Goal: Check status: Check status

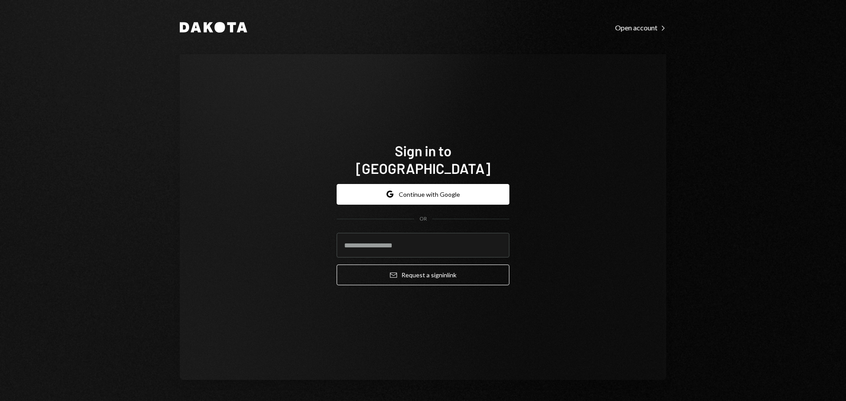
type input "**********"
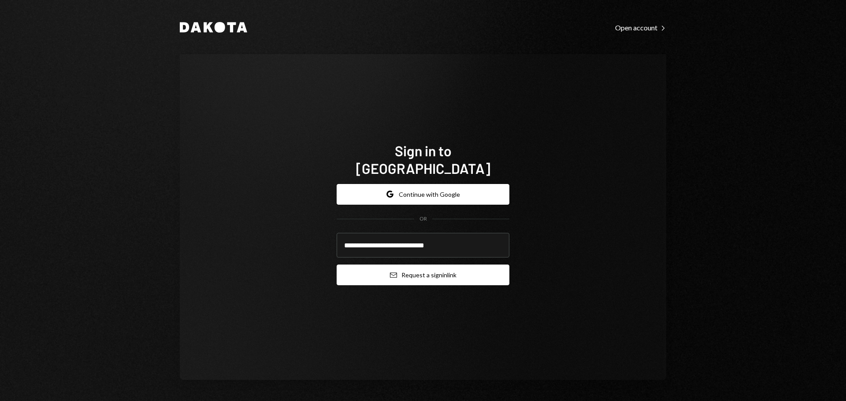
click at [363, 265] on button "Email Request a sign in link" at bounding box center [423, 275] width 173 height 21
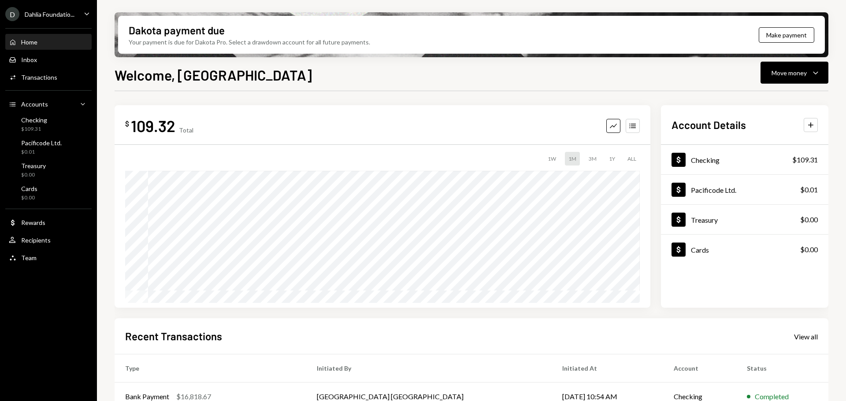
click at [68, 16] on div "Dahlia Foundatio..." at bounding box center [50, 14] width 50 height 7
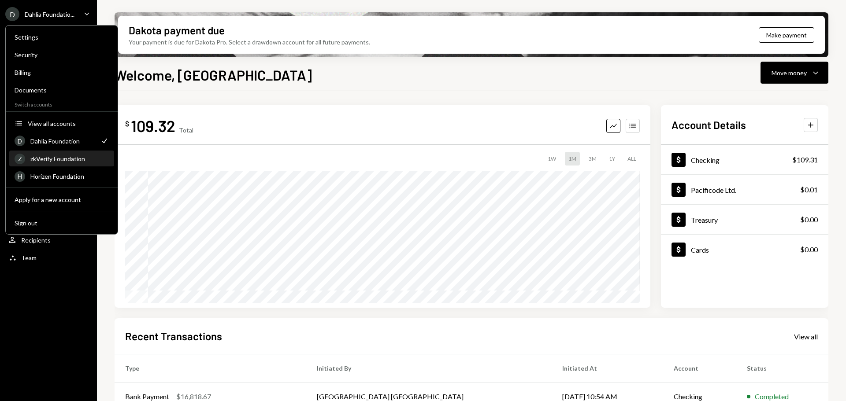
click at [56, 159] on div "zkVerify Foundation" at bounding box center [69, 158] width 78 height 7
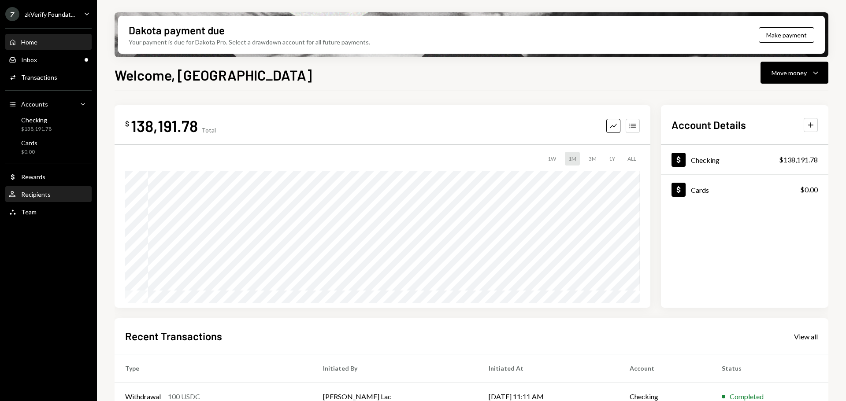
click at [50, 197] on div "User Recipients" at bounding box center [48, 195] width 79 height 8
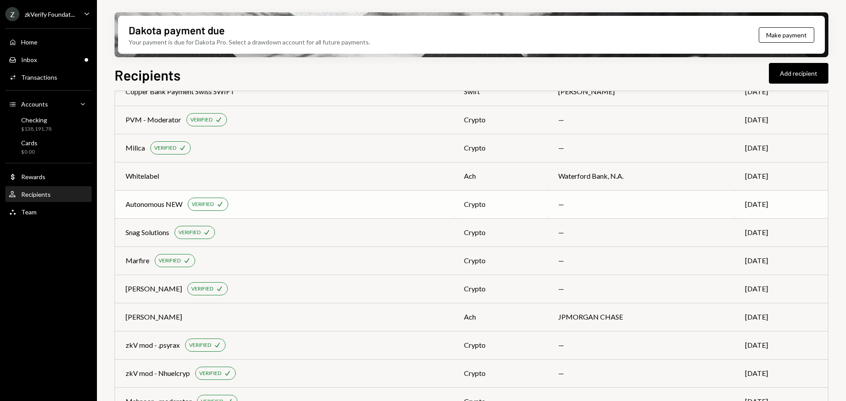
scroll to position [132, 0]
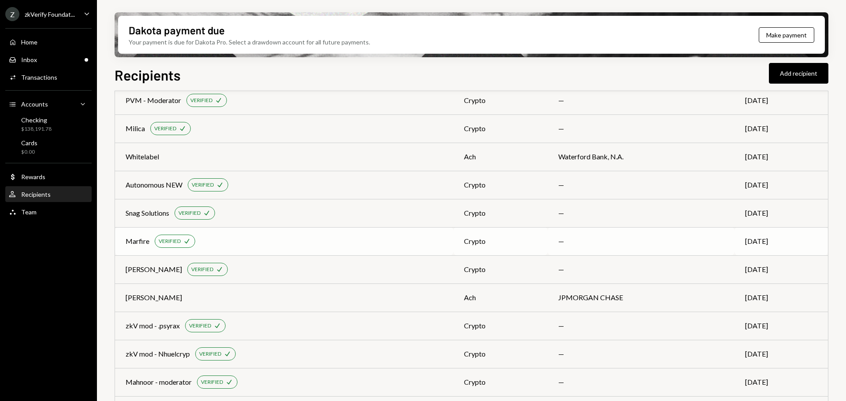
click at [120, 242] on td "Marfire VERIFIED Check" at bounding box center [284, 241] width 338 height 28
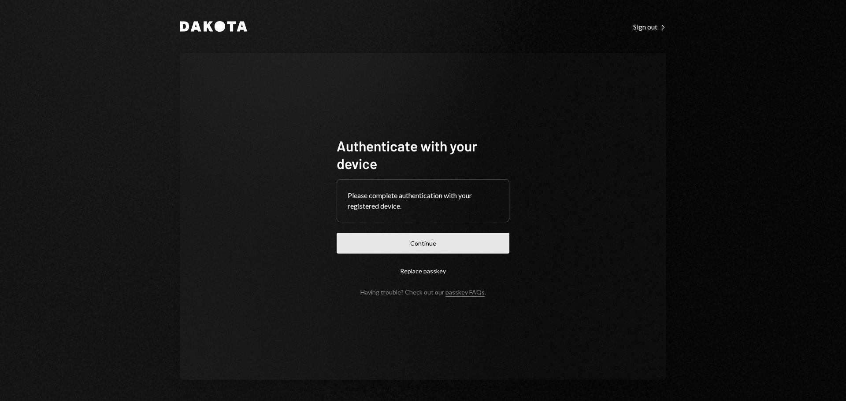
click at [402, 244] on button "Continue" at bounding box center [423, 243] width 173 height 21
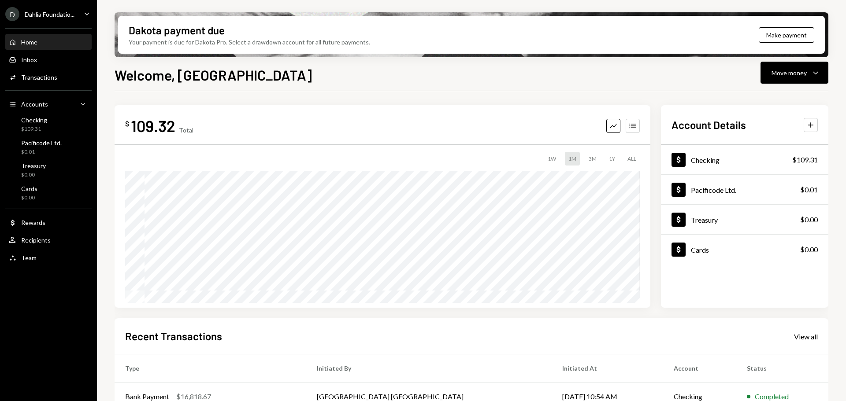
click at [56, 13] on div "Dahlia Foundatio..." at bounding box center [50, 14] width 50 height 7
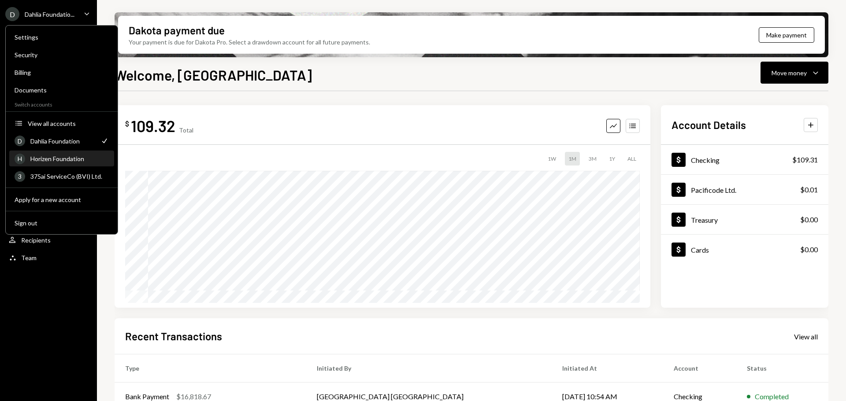
click at [61, 159] on div "Horizen Foundation" at bounding box center [69, 158] width 78 height 7
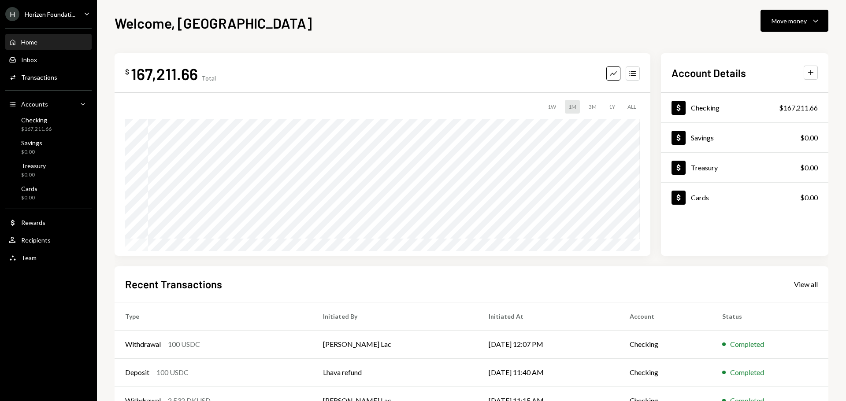
click at [49, 18] on div "[PERSON_NAME] Foundati..." at bounding box center [40, 14] width 70 height 14
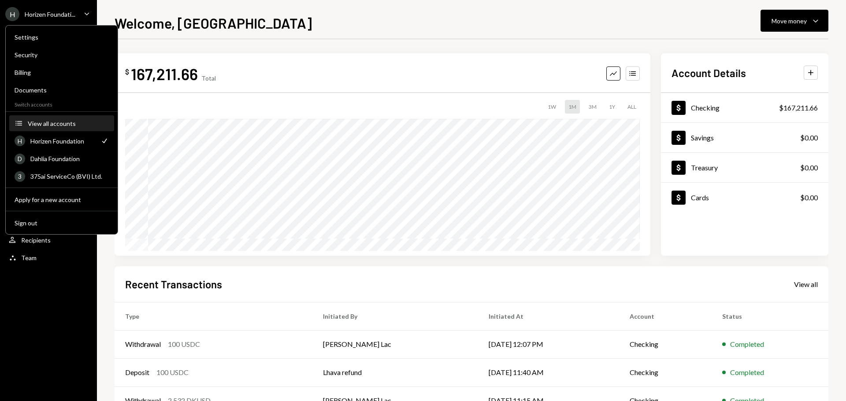
click at [53, 127] on button "Accounts View all accounts" at bounding box center [61, 124] width 105 height 16
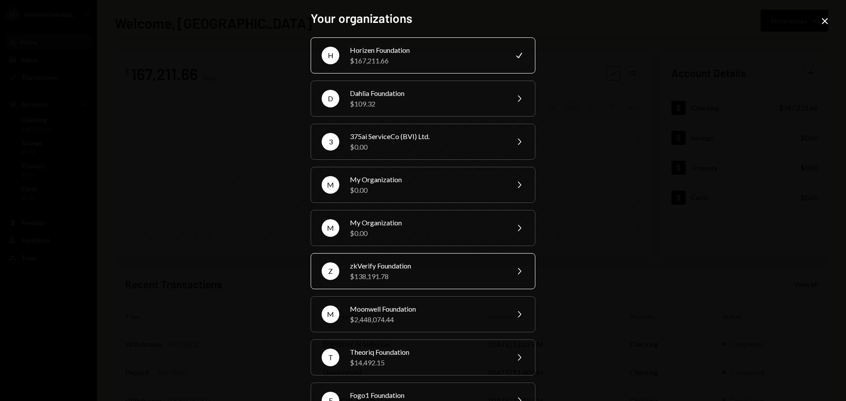
click at [418, 267] on div "zkVerify Foundation" at bounding box center [426, 266] width 153 height 11
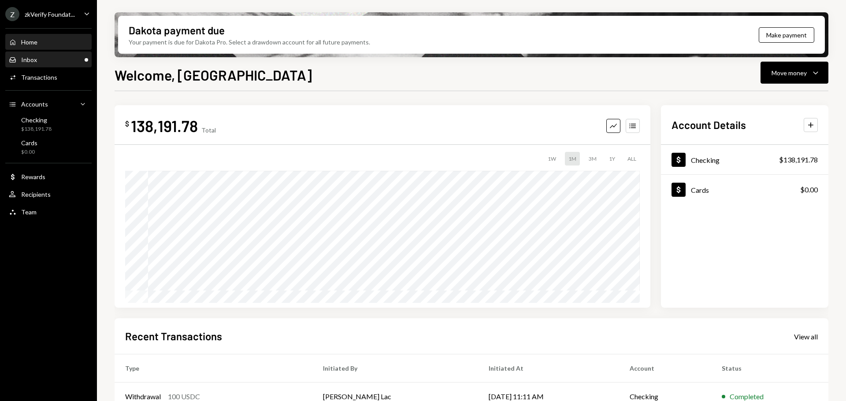
click at [65, 63] on div "Inbox Inbox" at bounding box center [48, 60] width 79 height 8
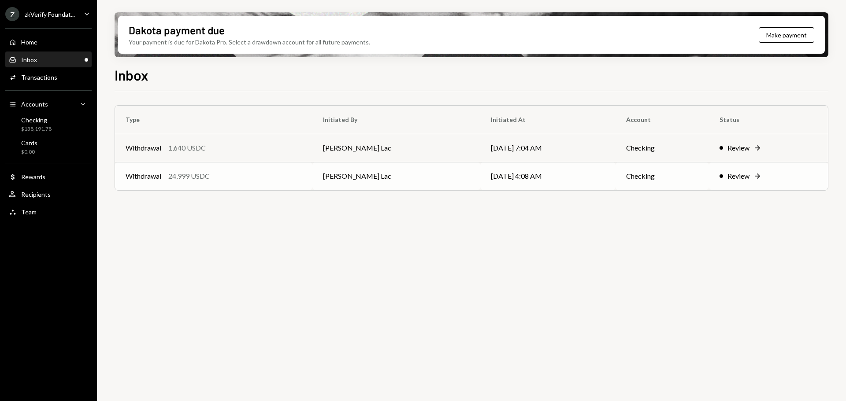
click at [217, 182] on td "Withdrawal 24,999 USDC" at bounding box center [213, 176] width 197 height 28
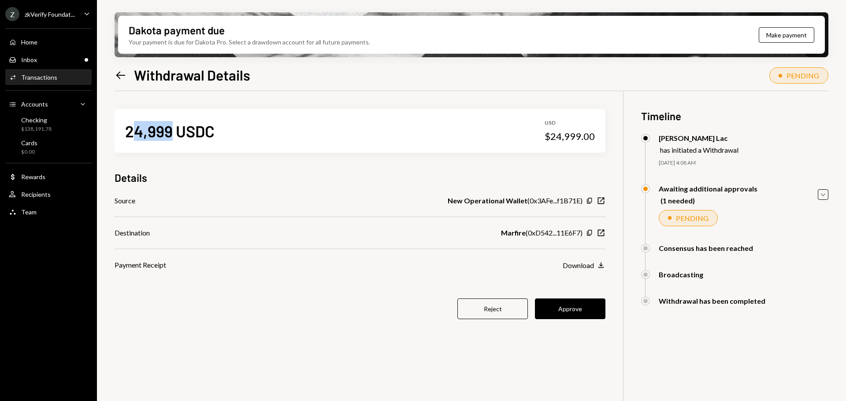
drag, startPoint x: 130, startPoint y: 131, endPoint x: 174, endPoint y: 133, distance: 44.1
click at [174, 133] on div "24,999 USDC" at bounding box center [169, 131] width 89 height 20
click at [184, 133] on div "24,999 USDC" at bounding box center [169, 131] width 89 height 20
click at [569, 312] on button "Approve" at bounding box center [570, 309] width 70 height 21
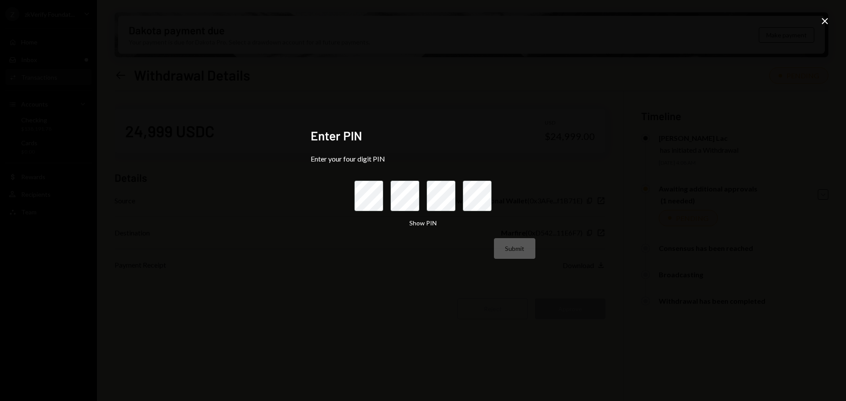
click at [823, 17] on icon "Close" at bounding box center [824, 21] width 11 height 11
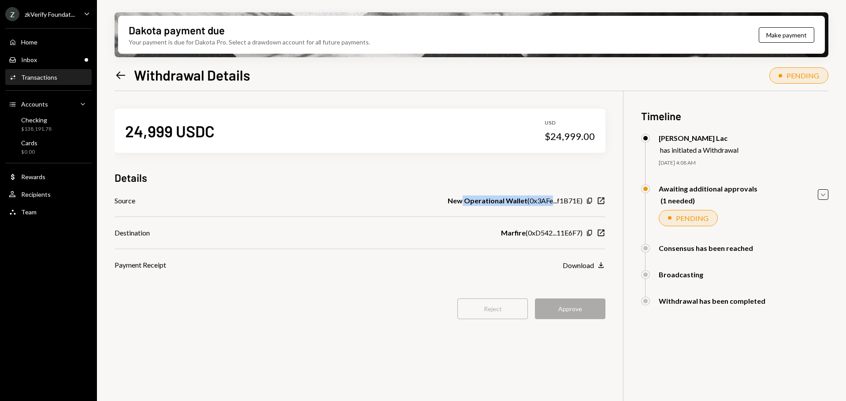
drag, startPoint x: 463, startPoint y: 199, endPoint x: 551, endPoint y: 200, distance: 88.1
click at [551, 200] on div "New Operational Wallet ( 0x3AFe...f1B71E )" at bounding box center [515, 201] width 135 height 11
click at [533, 231] on div "Marfire ( 0xD542...11E6F7 )" at bounding box center [541, 233] width 81 height 11
drag, startPoint x: 510, startPoint y: 237, endPoint x: 592, endPoint y: 235, distance: 81.9
click at [592, 235] on div "Marfire ( 0xD542...11E6F7 ) Copy New Window" at bounding box center [553, 233] width 104 height 11
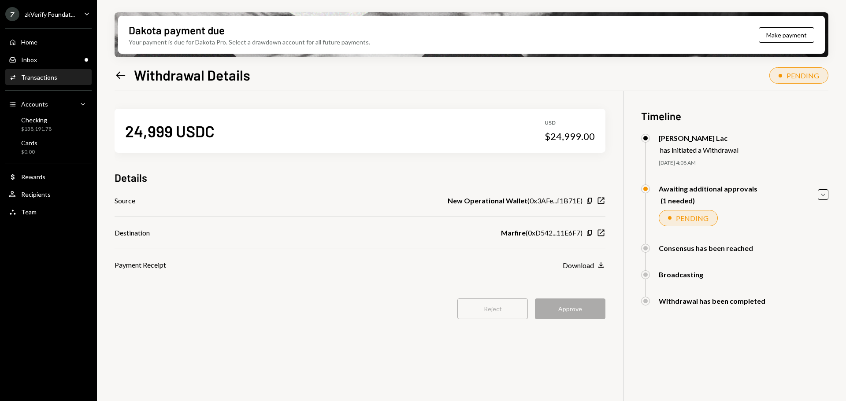
click at [563, 203] on div "New Operational Wallet ( 0x3AFe...f1B71E )" at bounding box center [515, 201] width 135 height 11
click at [55, 61] on div "Inbox Inbox" at bounding box center [48, 60] width 79 height 8
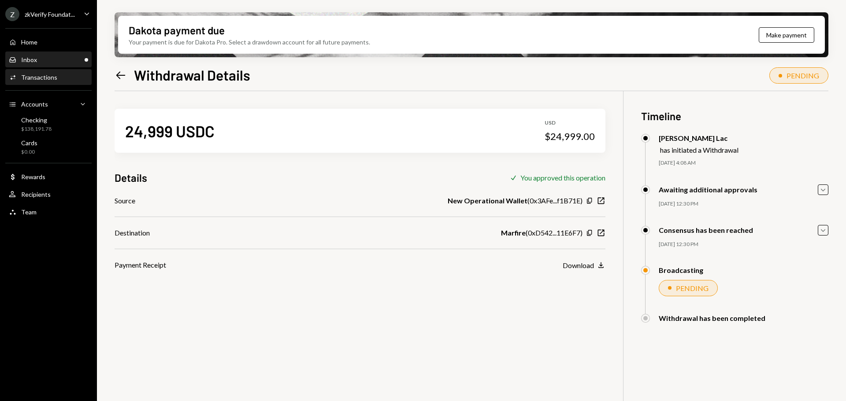
click at [63, 56] on div "Inbox Inbox" at bounding box center [48, 60] width 79 height 8
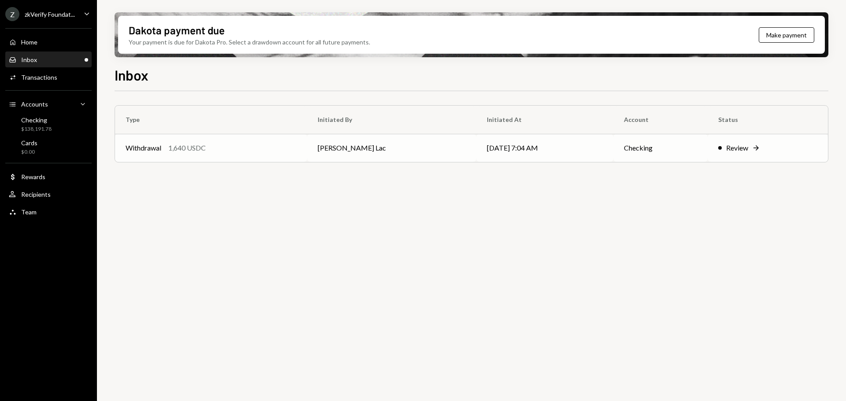
click at [260, 155] on td "Withdrawal 1,640 USDC" at bounding box center [211, 148] width 192 height 28
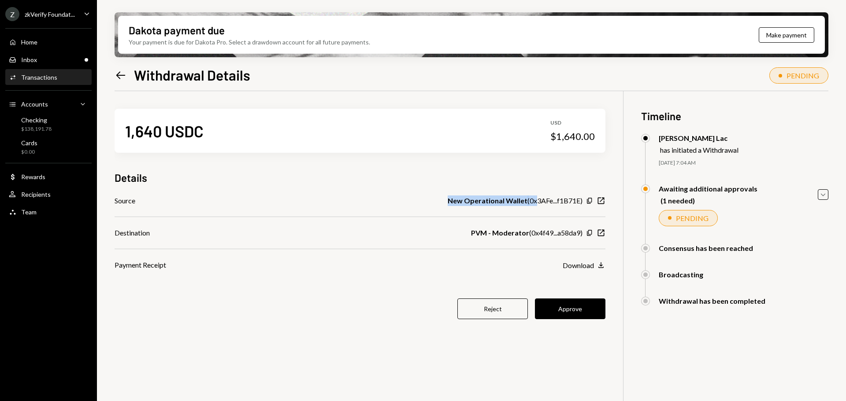
drag, startPoint x: 447, startPoint y: 203, endPoint x: 538, endPoint y: 203, distance: 91.2
click at [538, 203] on div "Source New Operational Wallet ( 0x3AFe...f1B71E ) Copy New Window" at bounding box center [360, 201] width 491 height 11
drag, startPoint x: 484, startPoint y: 234, endPoint x: 558, endPoint y: 235, distance: 74.0
click at [558, 235] on div "PVM - Moderator ( 0x4f49...a58da9 )" at bounding box center [526, 233] width 111 height 11
click at [499, 234] on b "PVM - Moderator" at bounding box center [500, 233] width 58 height 11
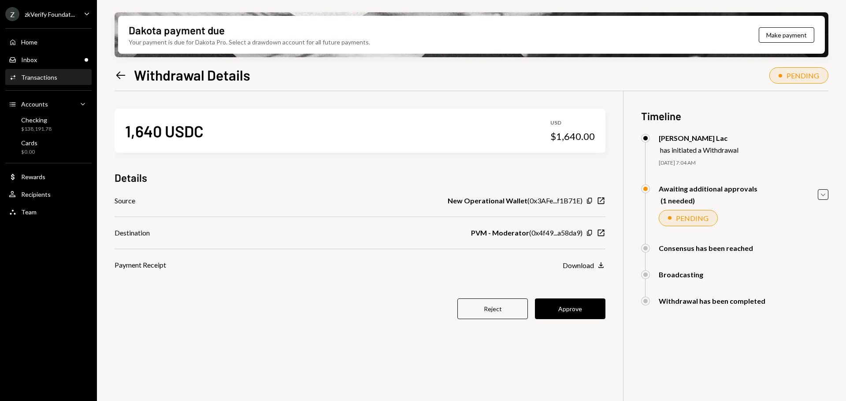
click at [578, 314] on button "Approve" at bounding box center [570, 309] width 70 height 21
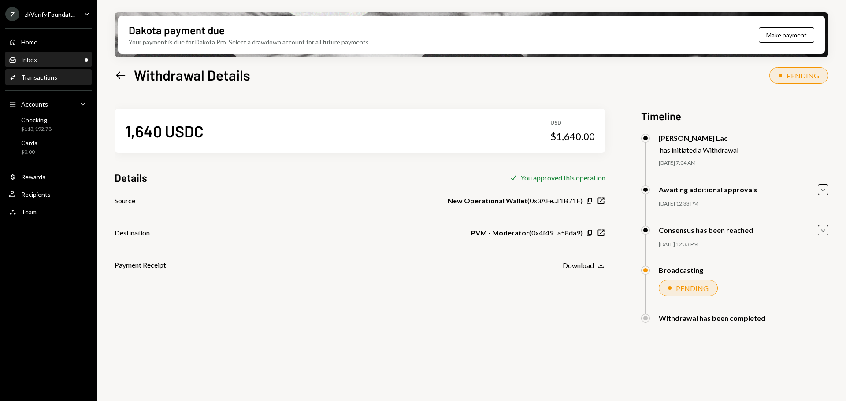
click at [47, 62] on div "Inbox Inbox" at bounding box center [48, 60] width 79 height 8
